Goal: Find specific page/section: Find specific page/section

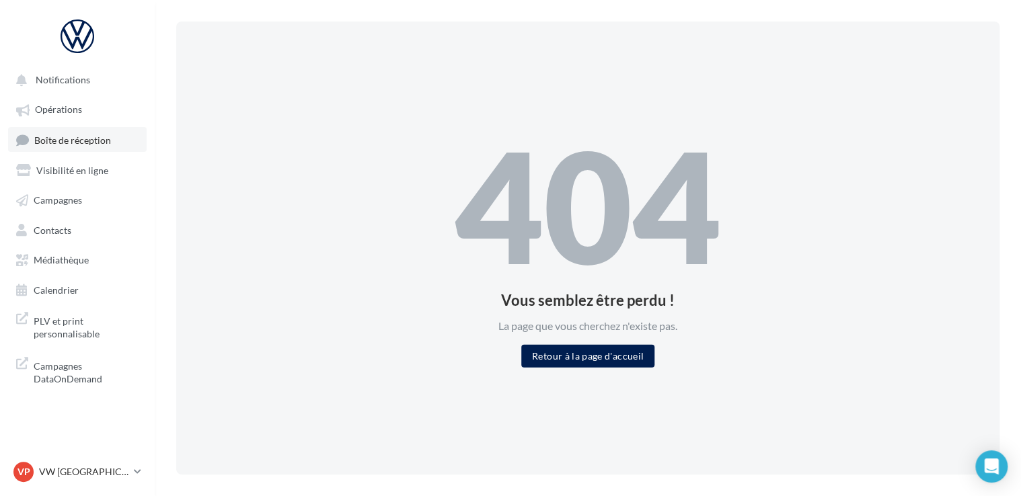
click at [76, 140] on span "Boîte de réception" at bounding box center [72, 139] width 77 height 11
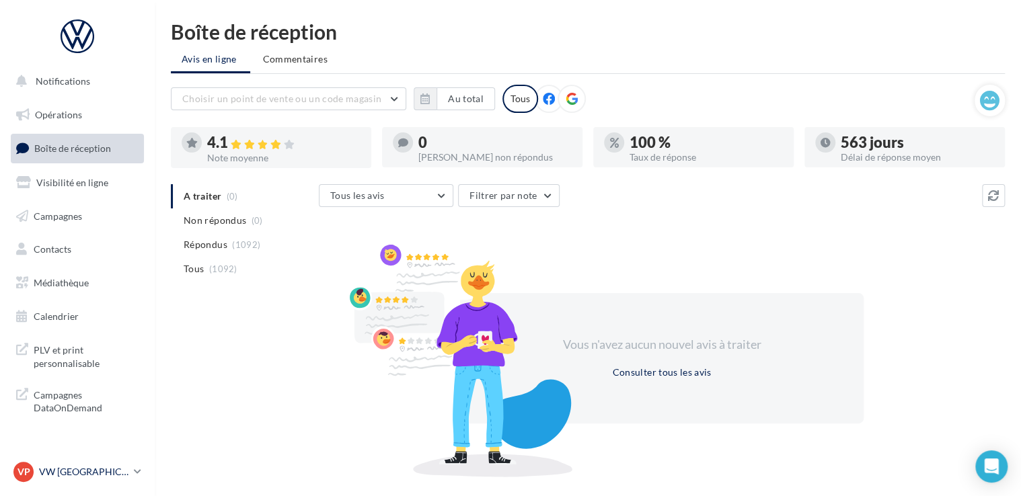
click at [98, 485] on link "VP VW PARIS 13 vw-par13-mon" at bounding box center [77, 472] width 133 height 26
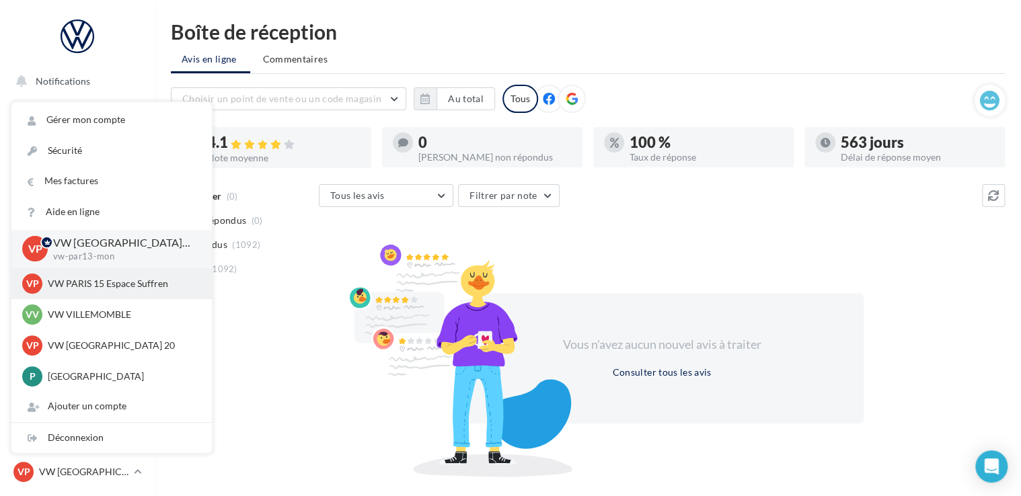
click at [81, 286] on p "VW PARIS 15 Espace Suffren" at bounding box center [122, 283] width 148 height 13
